Goal: Information Seeking & Learning: Learn about a topic

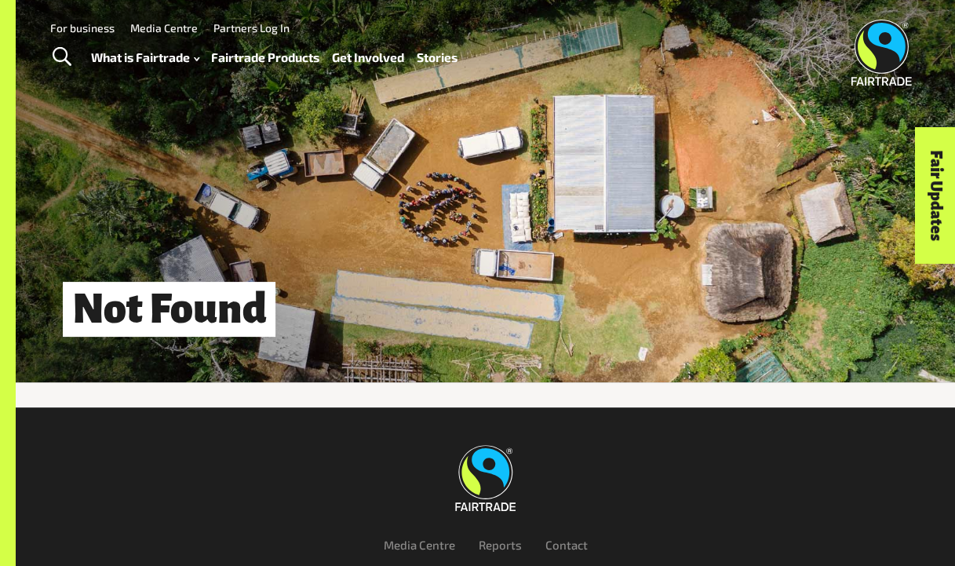
click at [307, 61] on link "Fairtrade Products" at bounding box center [265, 57] width 108 height 22
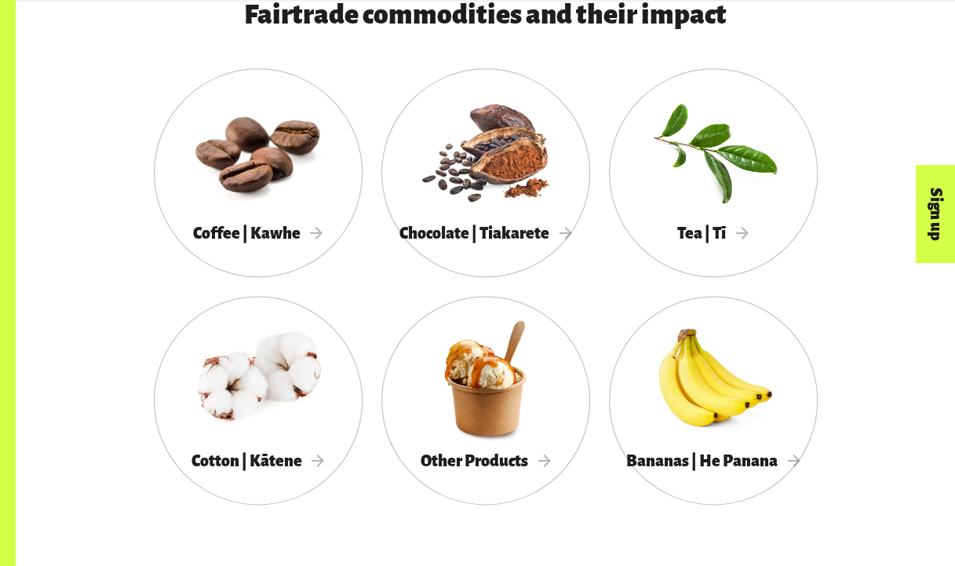
scroll to position [794, 0]
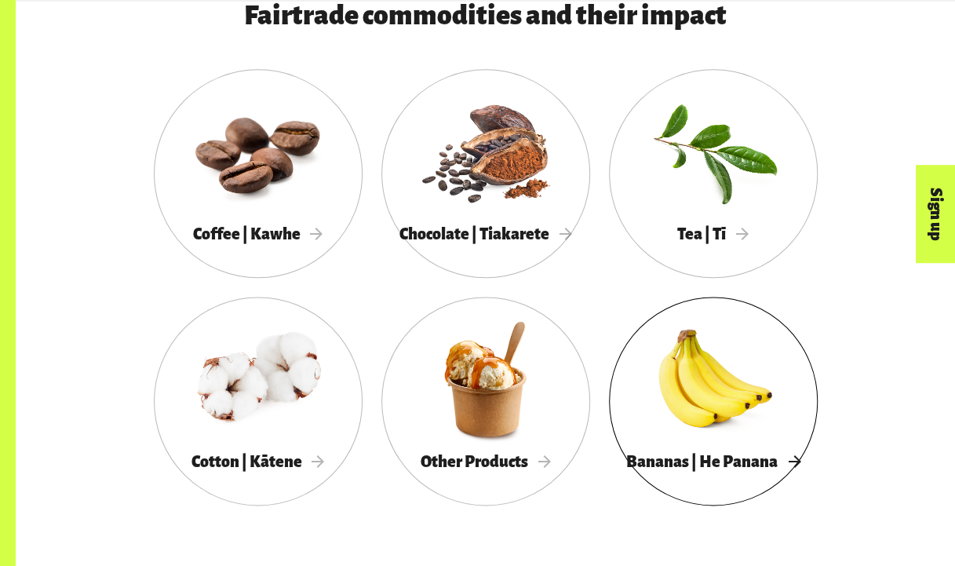
click at [705, 373] on div at bounding box center [713, 379] width 209 height 136
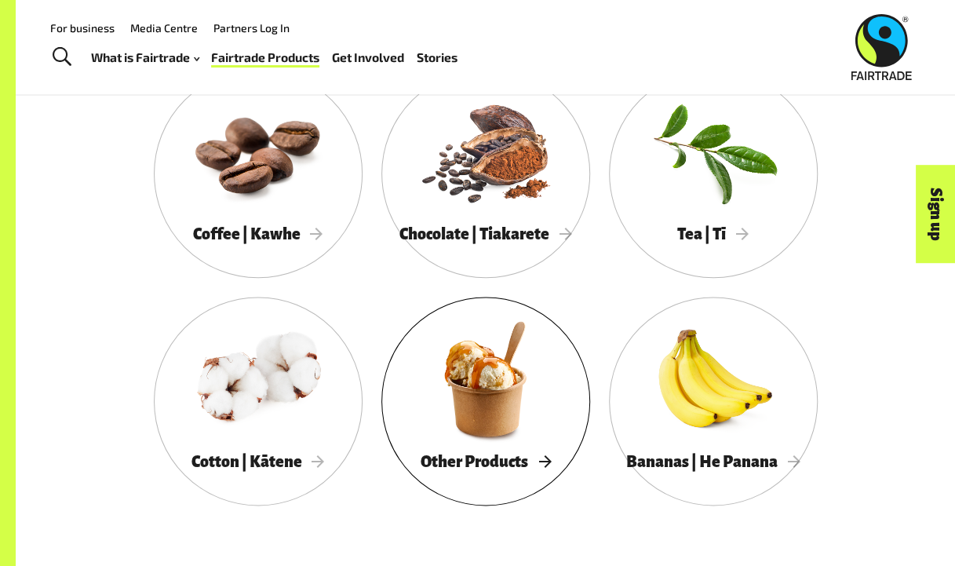
click at [424, 367] on div at bounding box center [485, 379] width 209 height 136
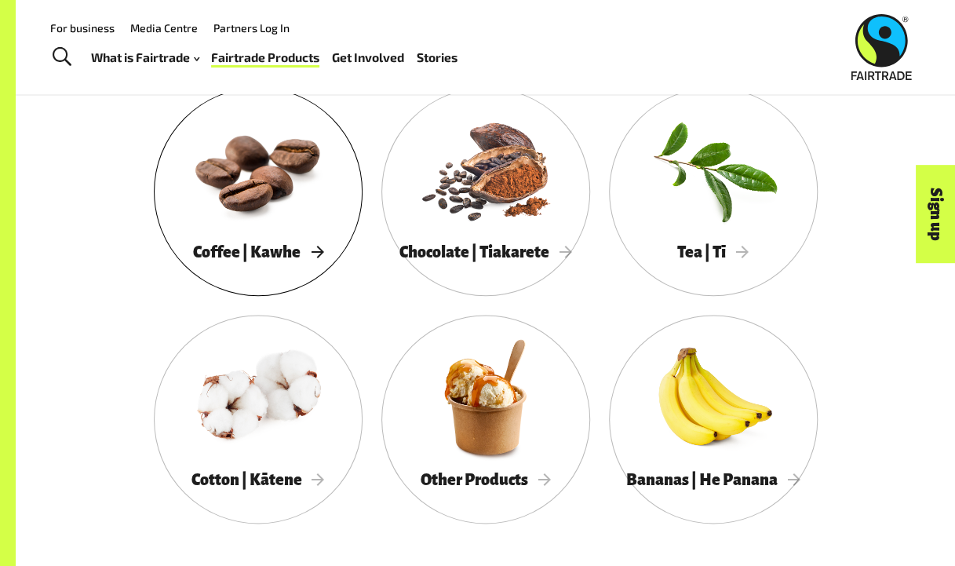
scroll to position [778, 0]
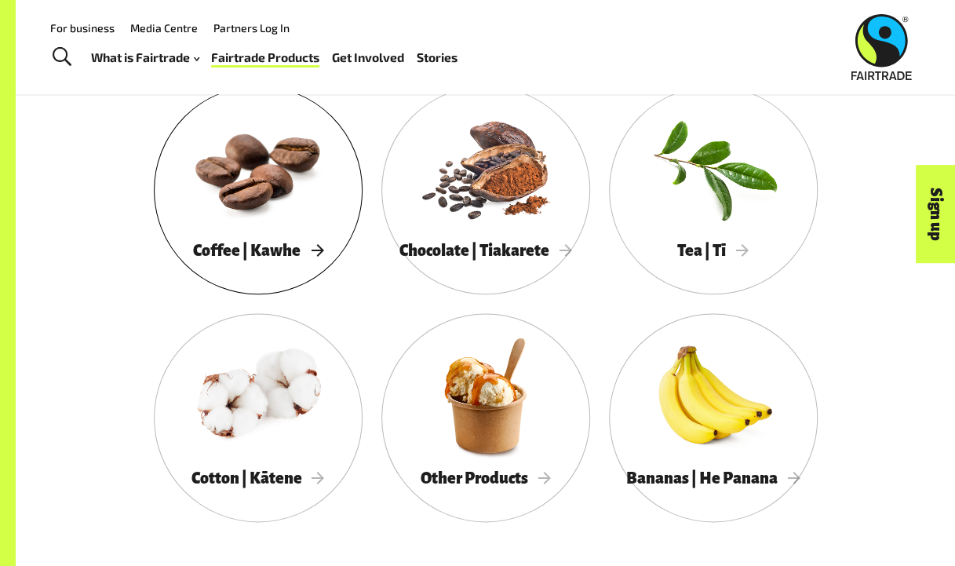
click at [307, 207] on div at bounding box center [258, 168] width 209 height 136
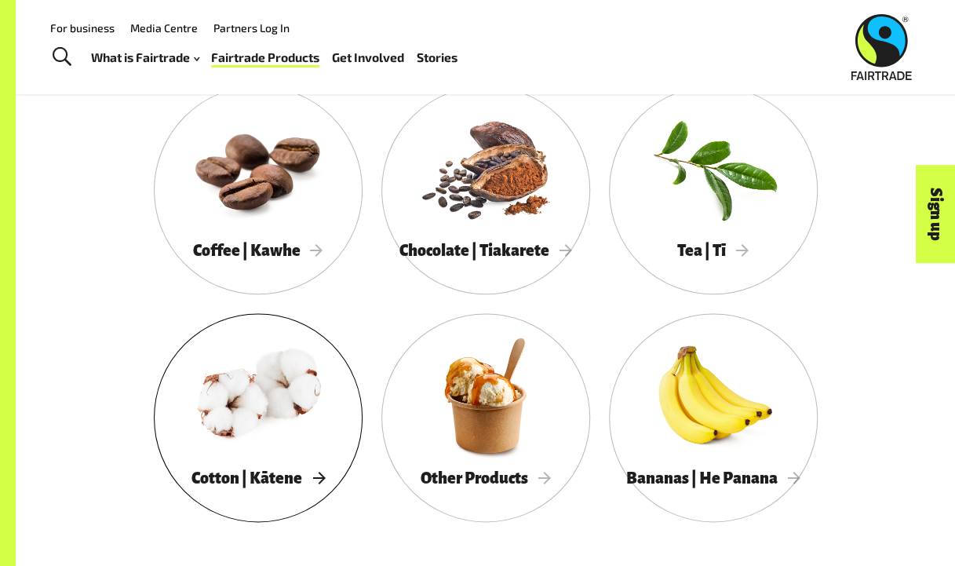
click at [253, 450] on div at bounding box center [258, 395] width 209 height 136
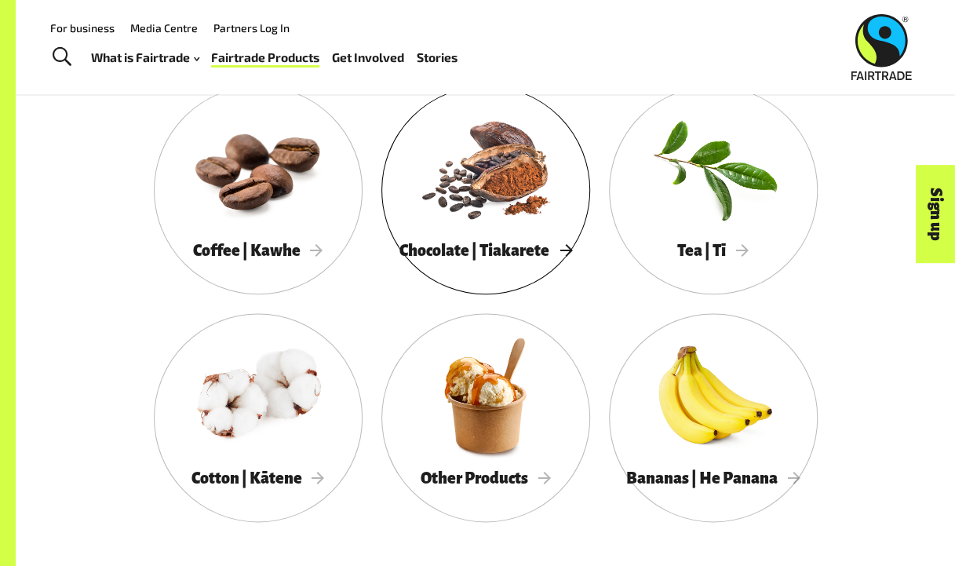
click at [486, 212] on div at bounding box center [485, 168] width 209 height 136
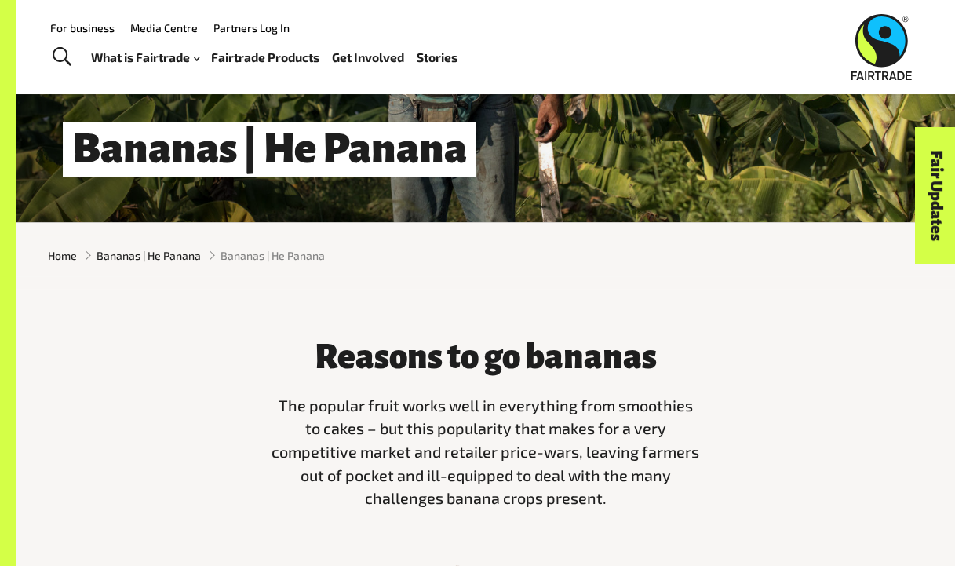
scroll to position [111, 0]
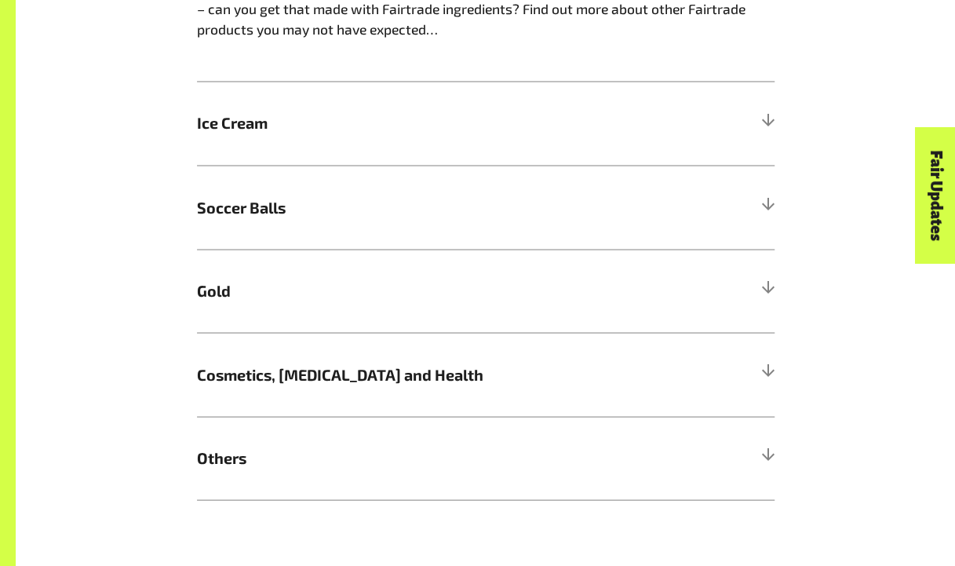
scroll to position [1298, 0]
click at [326, 130] on span "Ice Cream" at bounding box center [413, 123] width 433 height 24
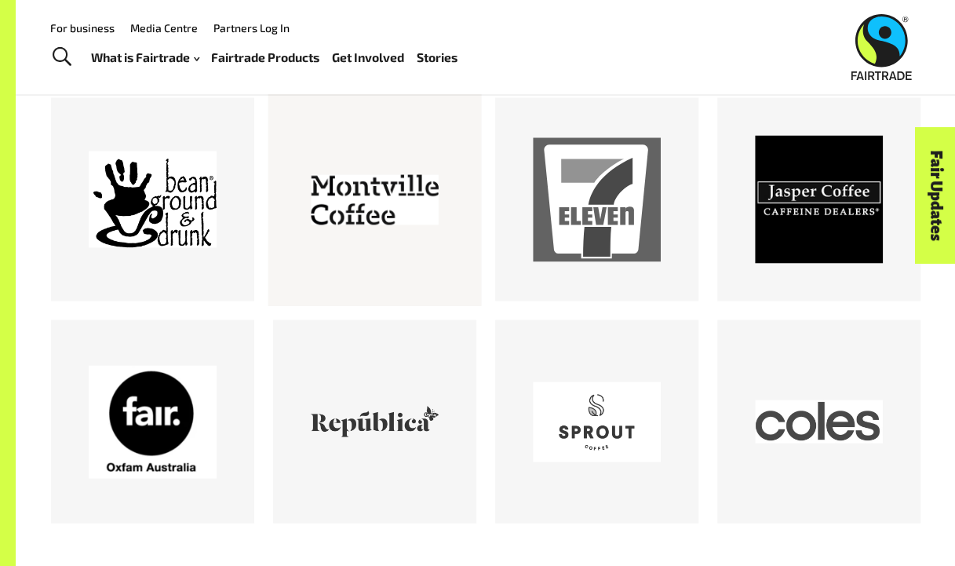
scroll to position [1269, 0]
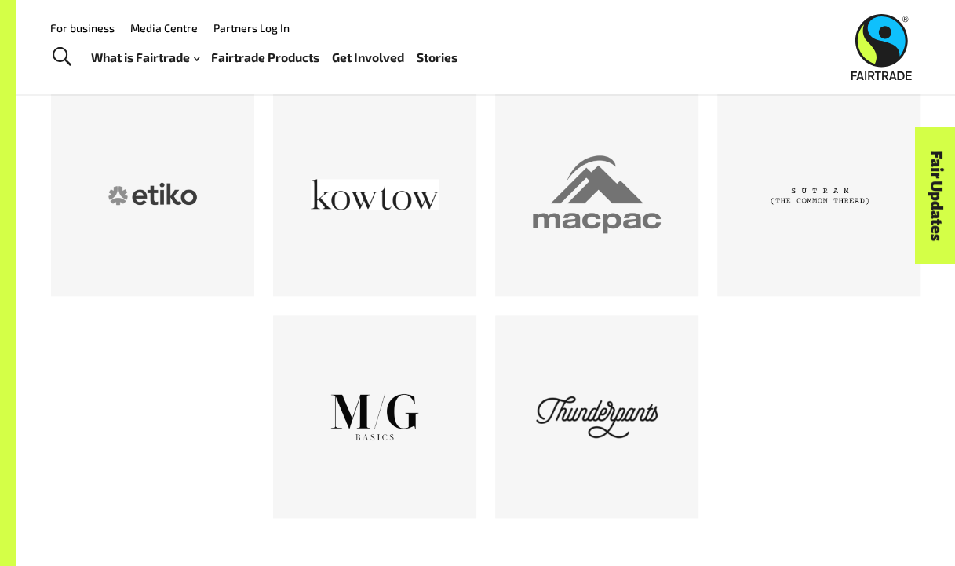
scroll to position [823, 0]
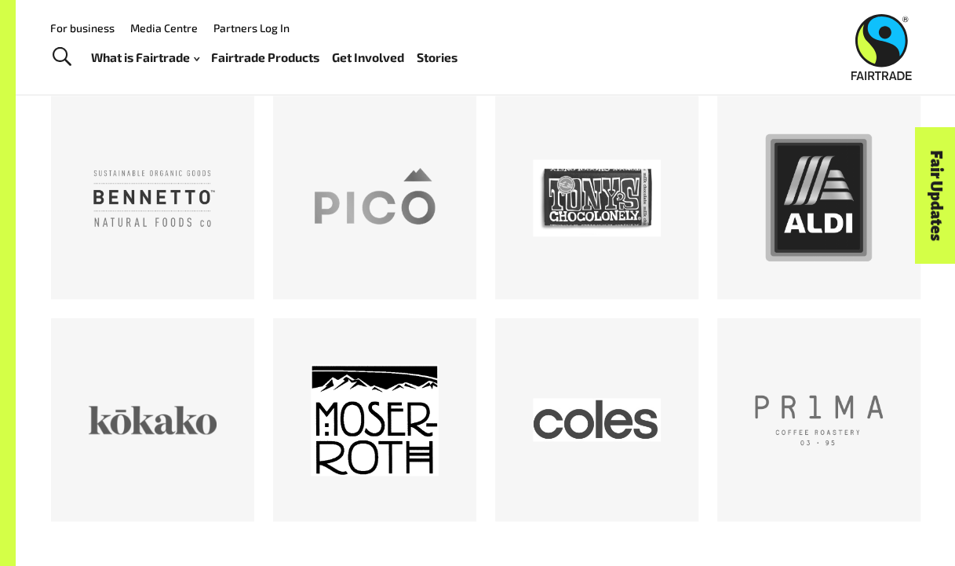
scroll to position [830, 0]
